Goal: Information Seeking & Learning: Learn about a topic

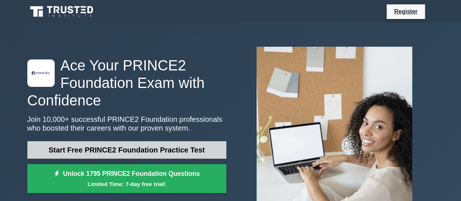
click at [181, 151] on link "Start Free PRINCE2 Foundation Practice Test" at bounding box center [126, 149] width 199 height 17
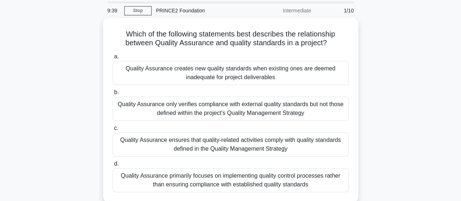
scroll to position [36, 0]
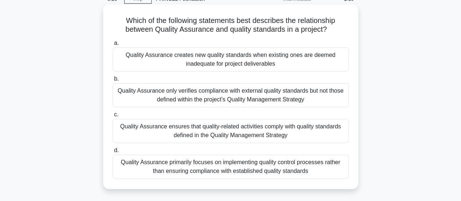
click at [179, 131] on div "Quality Assurance ensures that quality-related activities comply with quality s…" at bounding box center [230, 131] width 236 height 24
click at [112, 117] on input "c. Quality Assurance ensures that quality-related activities comply with qualit…" at bounding box center [112, 114] width 0 height 5
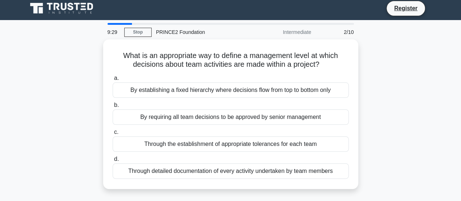
scroll to position [0, 0]
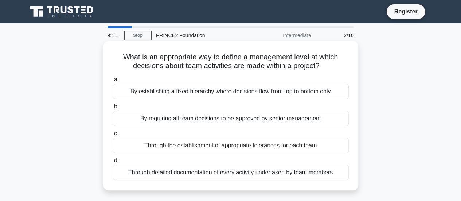
click at [225, 174] on div "Through detailed documentation of every activity undertaken by team members" at bounding box center [230, 172] width 236 height 15
click at [112, 163] on input "d. Through detailed documentation of every activity undertaken by team members" at bounding box center [112, 160] width 0 height 5
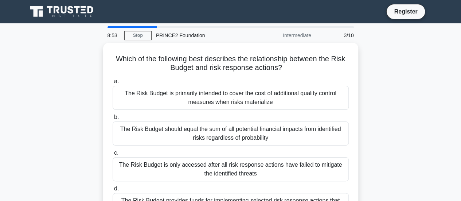
click at [414, 110] on div "Which of the following best describes the relationship between the Risk Budget …" at bounding box center [230, 139] width 415 height 193
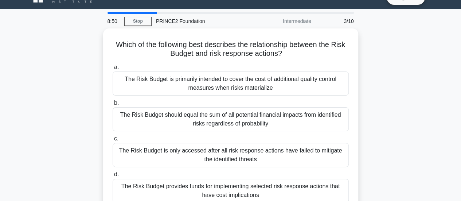
scroll to position [36, 0]
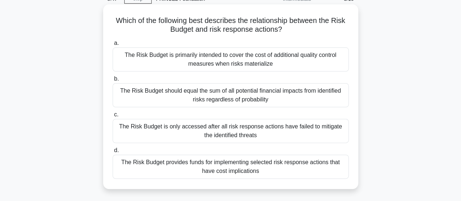
click at [260, 96] on div "The Risk Budget should equal the sum of all potential financial impacts from id…" at bounding box center [230, 95] width 236 height 24
click at [112, 81] on input "b. The Risk Budget should equal the sum of all potential financial impacts from…" at bounding box center [112, 78] width 0 height 5
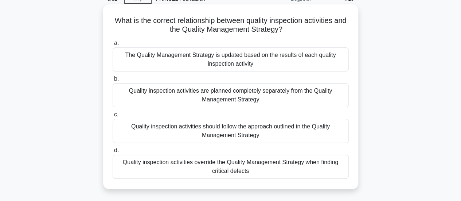
click at [248, 129] on div "Quality inspection activities should follow the approach outlined in the Qualit…" at bounding box center [230, 131] width 236 height 24
click at [112, 117] on input "c. Quality inspection activities should follow the approach outlined in the Qua…" at bounding box center [112, 114] width 0 height 5
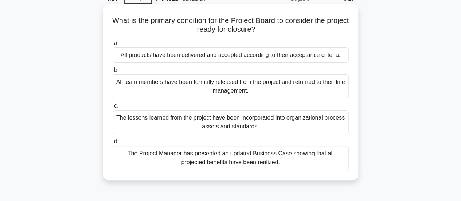
click at [309, 58] on div "All products have been delivered and accepted according to their acceptance cri…" at bounding box center [230, 54] width 236 height 15
click at [112, 46] on input "a. All products have been delivered and accepted according to their acceptance …" at bounding box center [112, 43] width 0 height 5
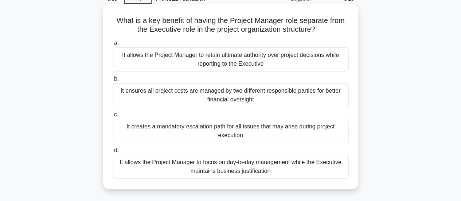
click at [268, 168] on div "It allows the Project Manager to focus on day-to-day management while the Execu…" at bounding box center [230, 166] width 236 height 24
click at [112, 153] on input "d. It allows the Project Manager to focus on day-to-day management while the Ex…" at bounding box center [112, 150] width 0 height 5
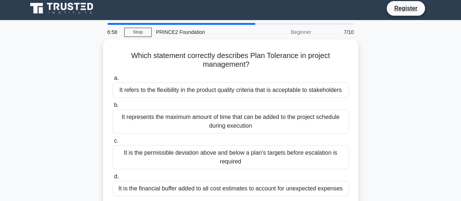
scroll to position [0, 0]
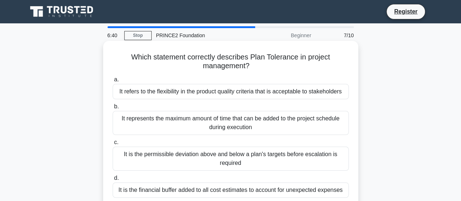
click at [290, 157] on div "It is the permissible deviation above and below a plan's targets before escalat…" at bounding box center [230, 158] width 236 height 24
click at [112, 145] on input "c. It is the permissible deviation above and below a plan's targets before esca…" at bounding box center [112, 142] width 0 height 5
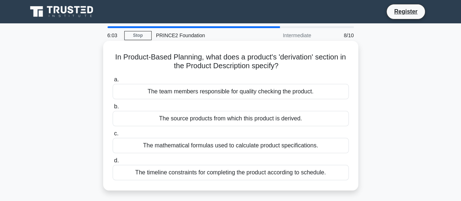
click at [259, 120] on div "The source products from which this product is derived." at bounding box center [230, 118] width 236 height 15
click at [112, 109] on input "b. The source products from which this product is derived." at bounding box center [112, 106] width 0 height 5
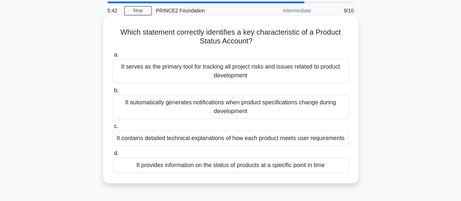
scroll to position [36, 0]
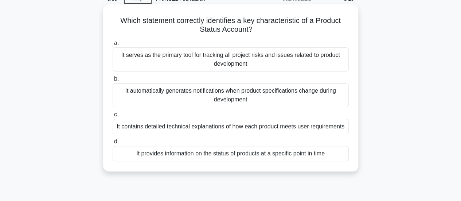
click at [309, 155] on div "It provides information on the status of products at a specific point in time" at bounding box center [230, 153] width 236 height 15
click at [112, 144] on input "d. It provides information on the status of products at a specific point in time" at bounding box center [112, 141] width 0 height 5
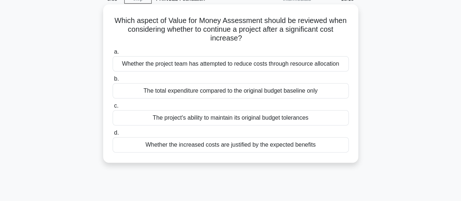
click at [296, 149] on div "Whether the increased costs are justified by the expected benefits" at bounding box center [230, 144] width 236 height 15
click at [112, 135] on input "d. Whether the increased costs are justified by the expected benefits" at bounding box center [112, 132] width 0 height 5
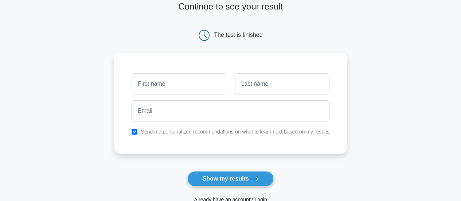
scroll to position [73, 0]
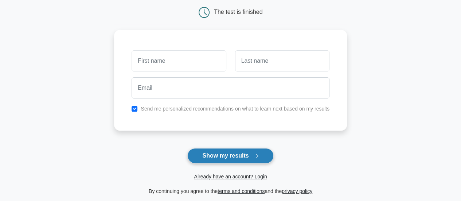
click at [241, 148] on button "Show my results" at bounding box center [230, 155] width 86 height 15
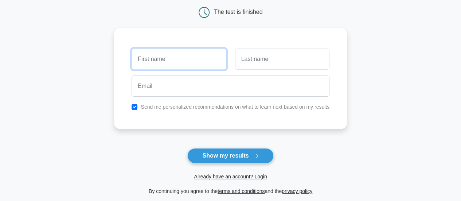
click at [157, 60] on input "text" at bounding box center [178, 58] width 94 height 21
type input "Milly"
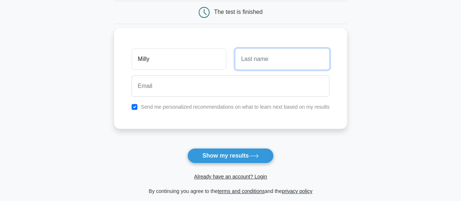
click at [279, 63] on input "text" at bounding box center [282, 58] width 94 height 21
type input "Opeodu"
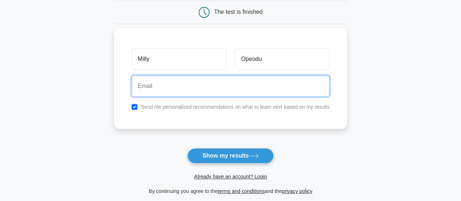
click at [186, 90] on input "email" at bounding box center [230, 85] width 198 height 21
type input "milly.opeodu@gmail.com"
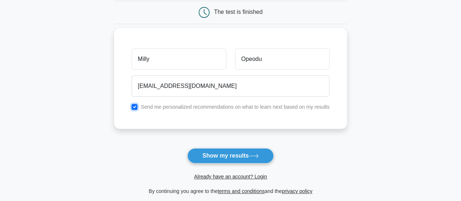
click at [133, 107] on input "checkbox" at bounding box center [134, 107] width 6 height 6
checkbox input "false"
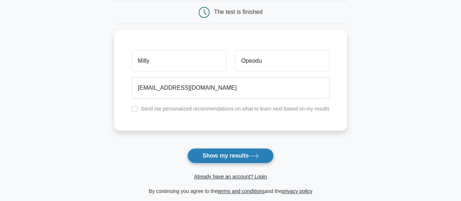
click at [229, 150] on button "Show my results" at bounding box center [230, 155] width 86 height 15
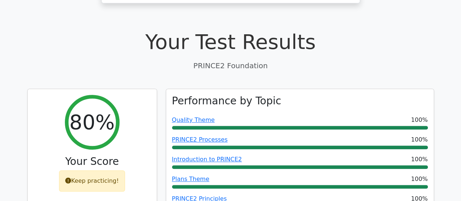
scroll to position [218, 0]
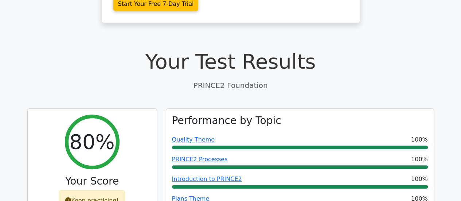
scroll to position [241, 0]
